Goal: Task Accomplishment & Management: Use online tool/utility

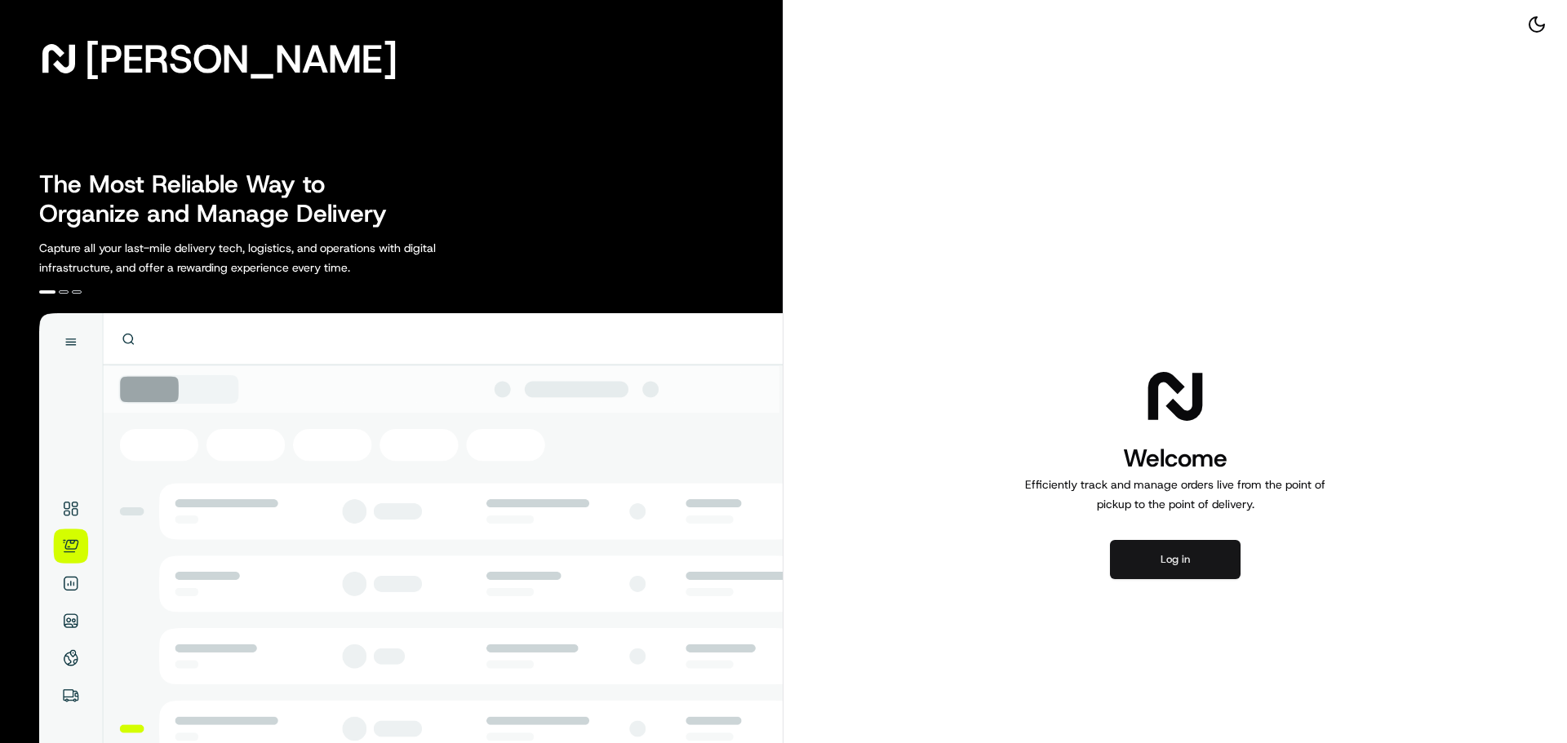
click at [1205, 558] on button "Log in" at bounding box center [1175, 559] width 131 height 39
